Goal: Use online tool/utility: Use online tool/utility

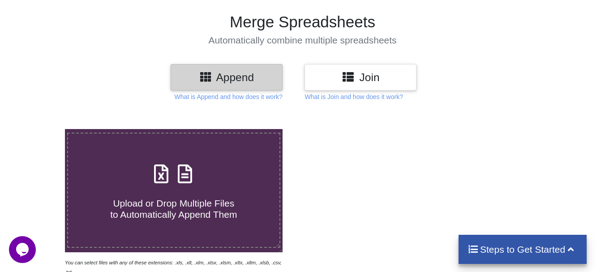
scroll to position [72, 0]
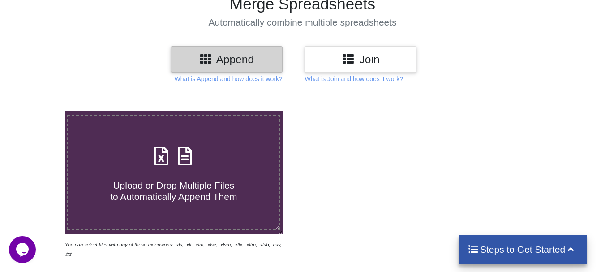
click at [219, 189] on span "Upload or Drop Multiple Files to Automatically Append Them" at bounding box center [173, 190] width 127 height 21
click at [40, 111] on input "Upload or Drop Multiple Files to Automatically Append Them" at bounding box center [40, 111] width 0 height 0
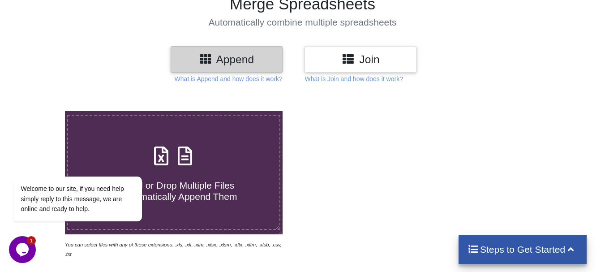
type input "C:\fakepath\DE19-9.xlsx"
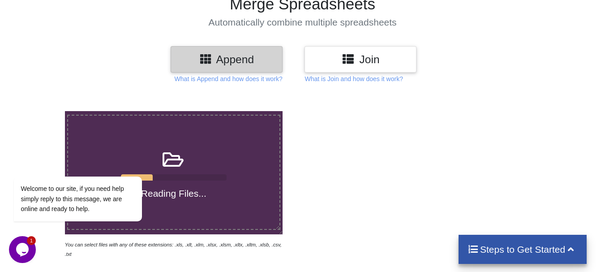
click at [497, 250] on h4 "Steps to Get Started" at bounding box center [522, 249] width 111 height 11
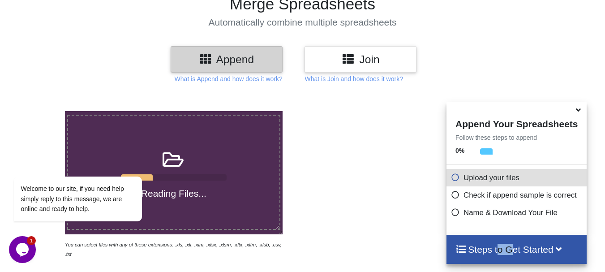
click at [497, 250] on h4 "Steps to Get Started" at bounding box center [516, 249] width 122 height 11
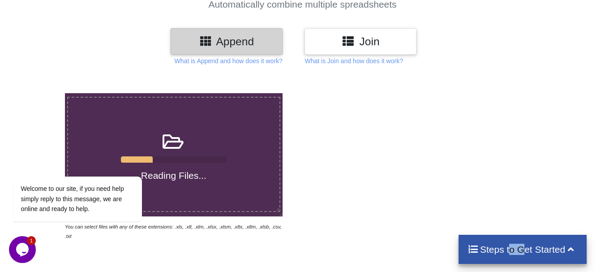
scroll to position [107, 0]
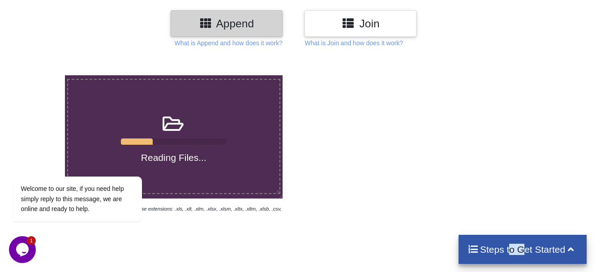
click at [21, 247] on icon "Chat widget" at bounding box center [22, 249] width 13 height 13
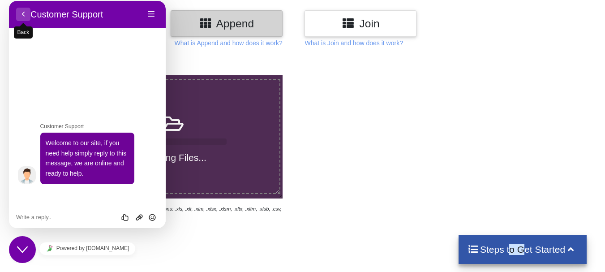
click at [22, 14] on button "Back" at bounding box center [23, 14] width 14 height 13
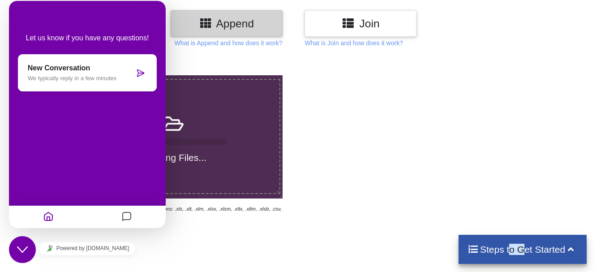
click at [48, 214] on icon "Home" at bounding box center [48, 216] width 11 height 17
click at [306, 147] on div at bounding box center [430, 148] width 257 height 147
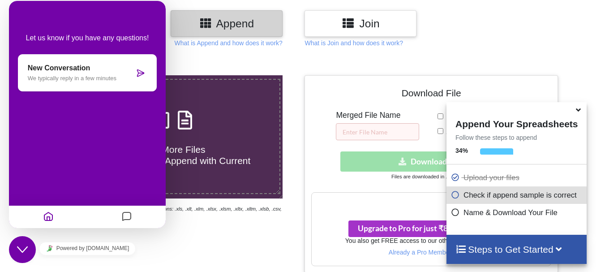
scroll to position [407, 0]
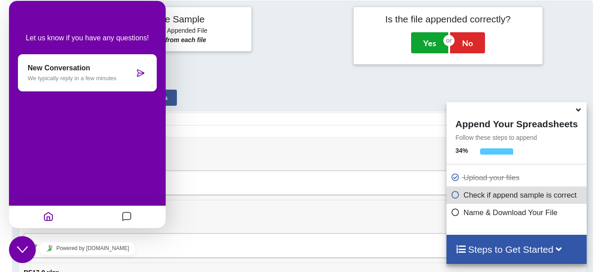
click at [427, 38] on button "Yes" at bounding box center [429, 42] width 37 height 21
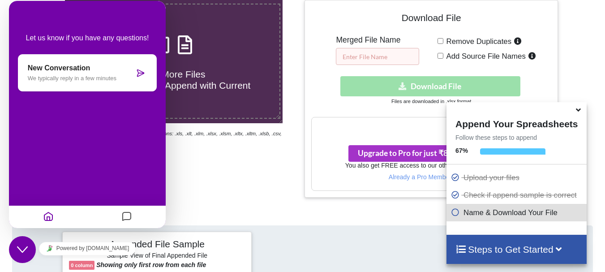
click at [376, 56] on input "text" at bounding box center [377, 56] width 83 height 17
type input "D & E 9 WORKS"
click at [404, 84] on div "Download hidden Download File" at bounding box center [430, 86] width 239 height 20
click at [577, 80] on div at bounding box center [585, 98] width 51 height 197
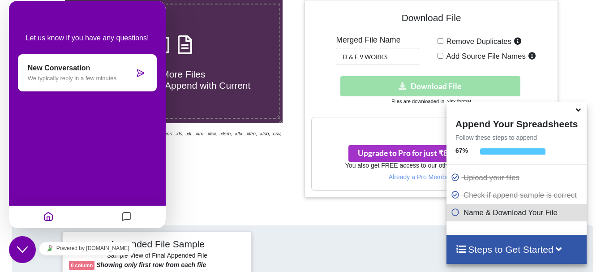
click at [426, 90] on div "Download hidden Download File" at bounding box center [430, 86] width 239 height 20
